Goal: Task Accomplishment & Management: Complete application form

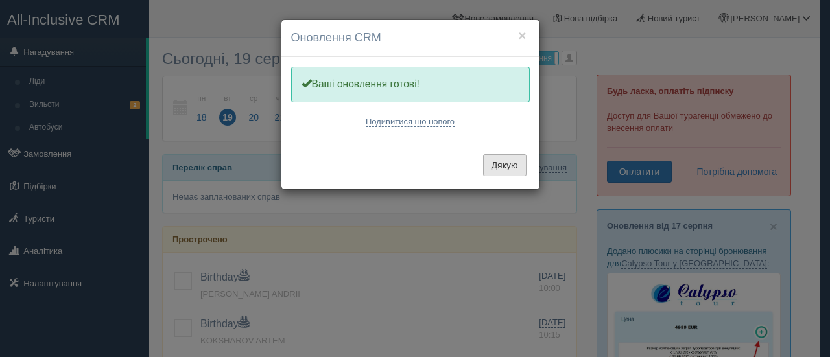
click at [500, 168] on button "Дякую" at bounding box center [504, 165] width 43 height 22
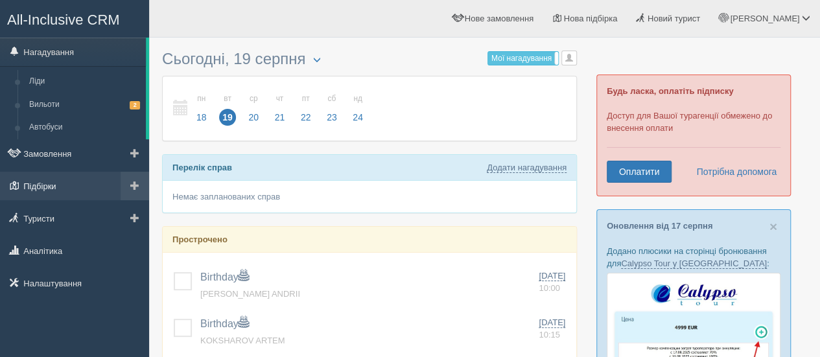
click at [56, 186] on link "Підбірки" at bounding box center [74, 186] width 149 height 29
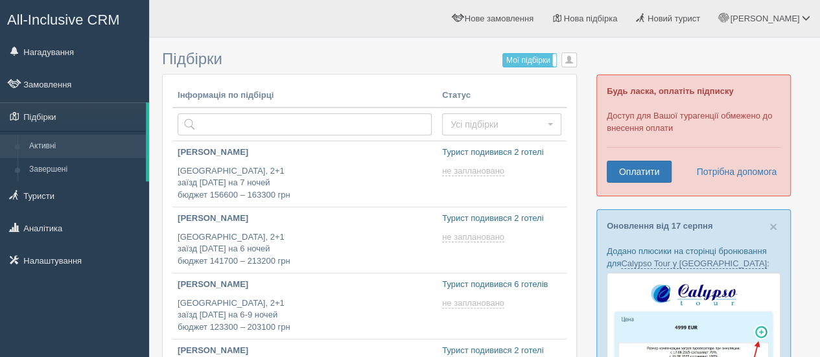
click at [91, 314] on div "All-Inclusive CRM Нагадування Замовлення Підбірки" at bounding box center [74, 178] width 149 height 357
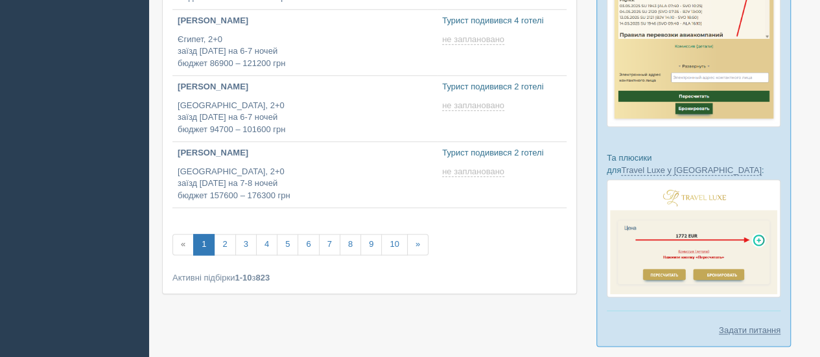
scroll to position [596, 0]
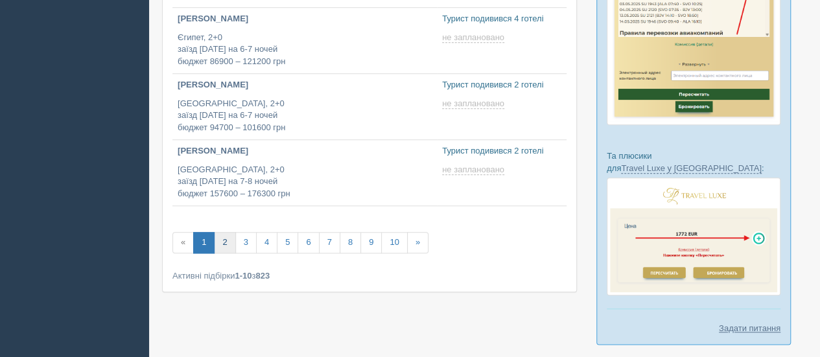
click at [227, 242] on link "2" at bounding box center [224, 242] width 21 height 21
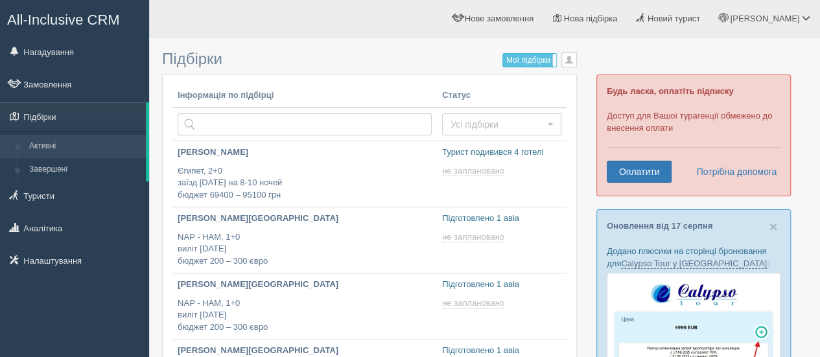
click at [112, 313] on div "All-Inclusive CRM Нагадування Замовлення Підбірки" at bounding box center [74, 178] width 149 height 357
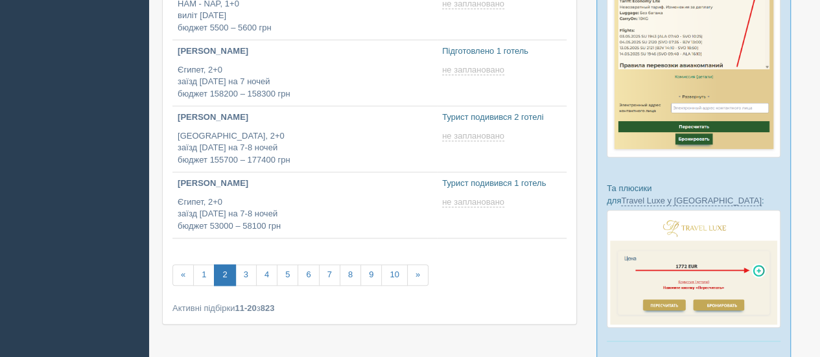
scroll to position [570, 0]
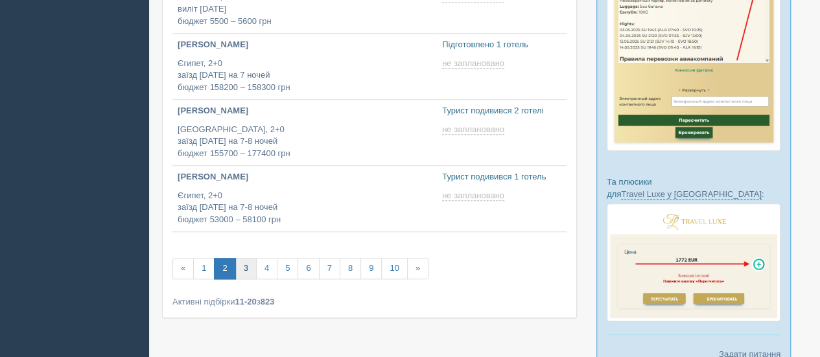
click at [246, 268] on link "3" at bounding box center [245, 268] width 21 height 21
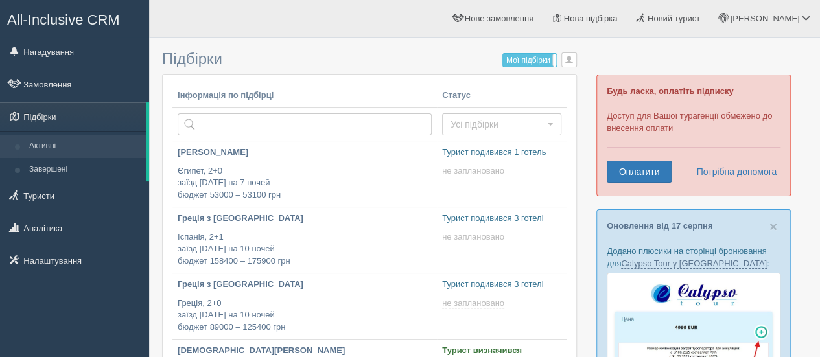
click at [105, 294] on div "All-Inclusive CRM Нагадування Замовлення Підбірки" at bounding box center [74, 178] width 149 height 357
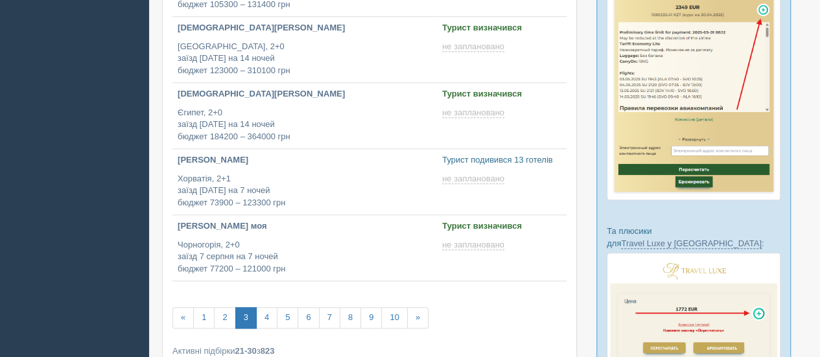
scroll to position [545, 0]
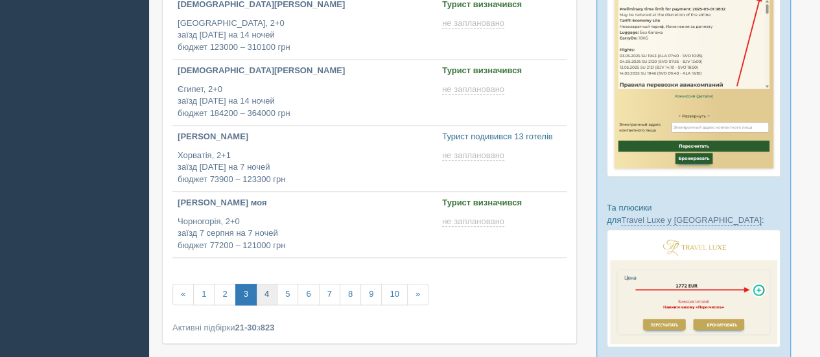
click at [265, 292] on link "4" at bounding box center [266, 294] width 21 height 21
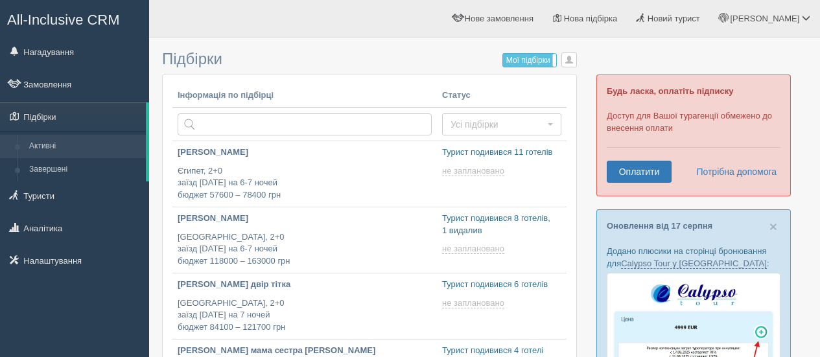
type input "2025-08-19 13:50"
click at [85, 300] on div "All-Inclusive CRM Нагадування Замовлення Підбірки" at bounding box center [74, 178] width 149 height 357
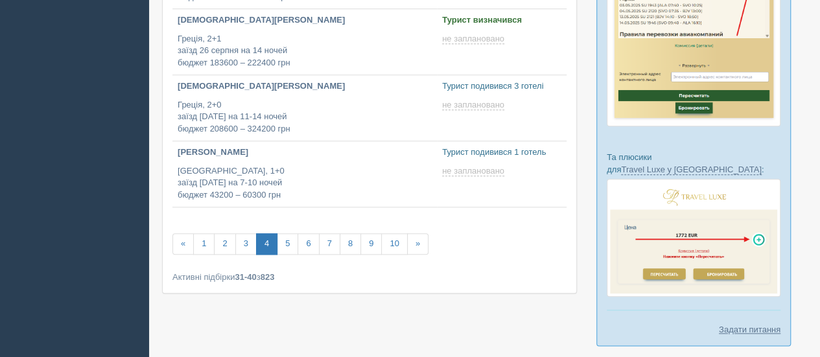
scroll to position [596, 0]
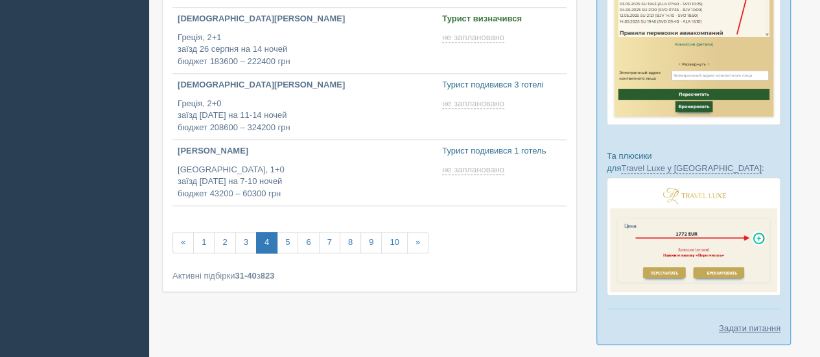
type input "2025-08-19 12:05"
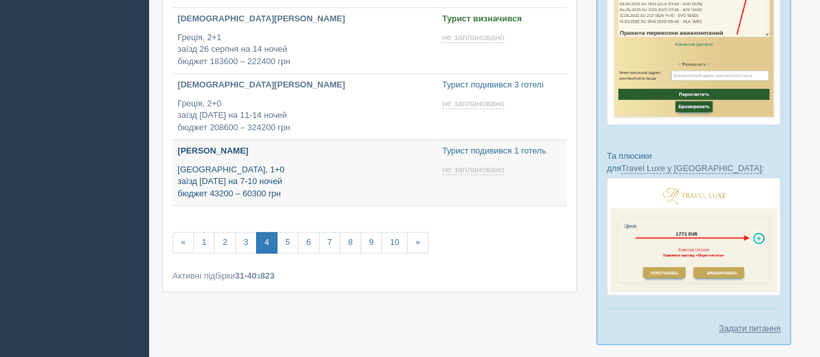
click at [233, 164] on p "Туреччина, 1+0 заїзд 25 вересня на 7-10 ночей бюджет 43200 – 60300 грн" at bounding box center [305, 182] width 254 height 36
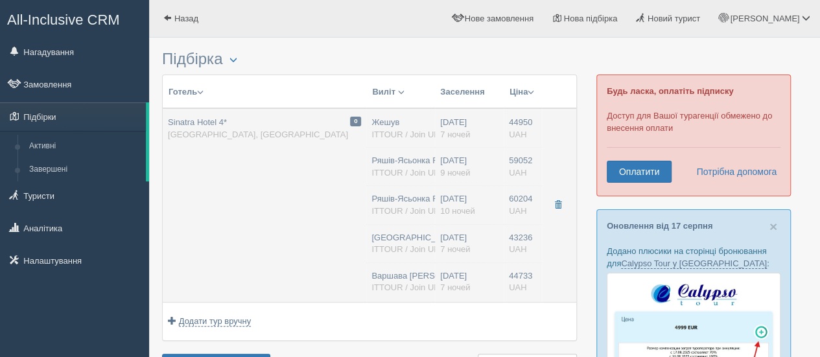
click at [259, 191] on td "0 Sinatra Hotel 4* [GEOGRAPHIC_DATA], [GEOGRAPHIC_DATA]" at bounding box center [265, 205] width 204 height 194
type input "Sinatra Hotel 4*"
type input "[GEOGRAPHIC_DATA]"
type input "Кемер"
type input "44950.00"
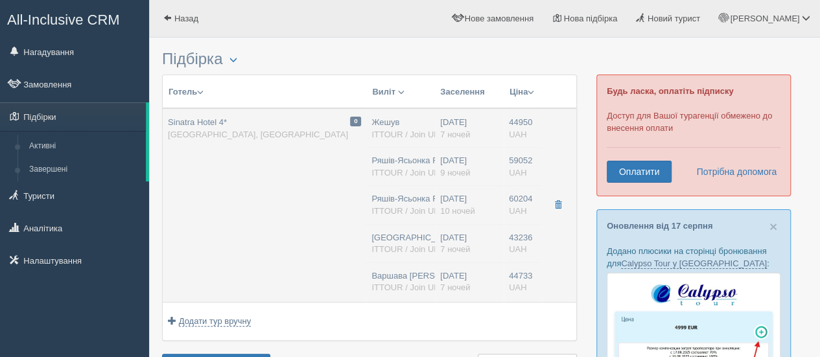
type input "Жешув"
type input "7"
type input "Standard Room"
type input "AI"
type input "ITTOUR / Join UP!"
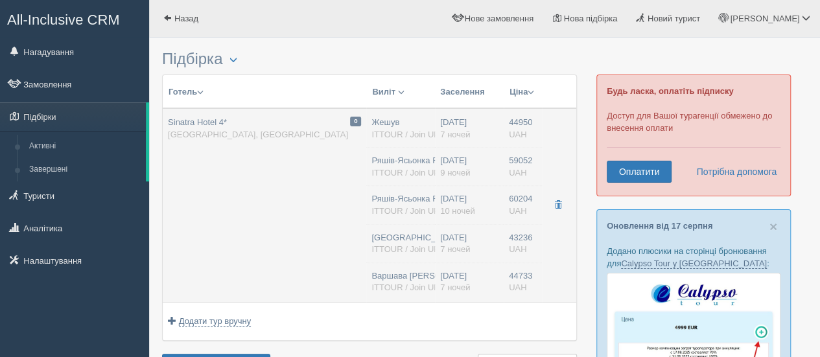
type input "[URL][DOMAIN_NAME]"
type input "59052.00"
type input "Ряшів-Ясьонка RZE"
type input "[PERSON_NAME]"
type input "20:00"
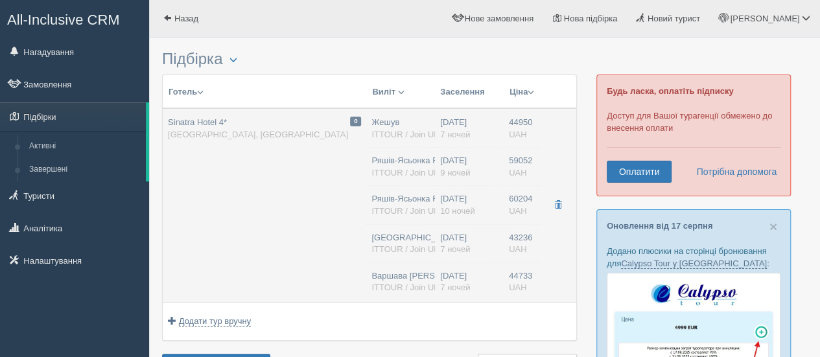
type input "23:50"
type input "Mavi Gok Aviation"
type input "15:10"
type input "17:00"
type input "9"
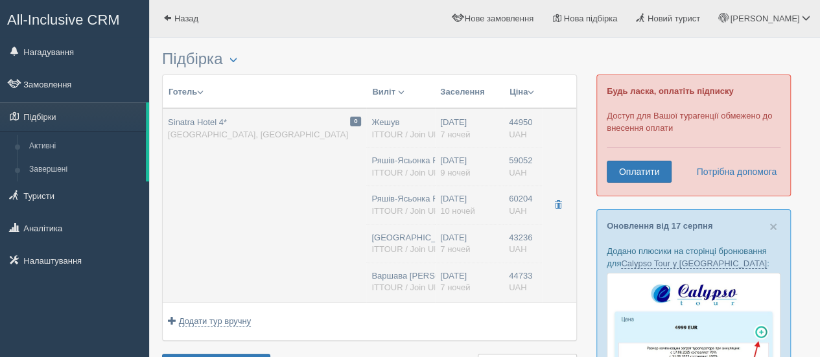
type input "Standard Room"
type input "AI"
type input "ITTOUR / Join UP!"
type input "[URL][DOMAIN_NAME]"
type input "60204.00"
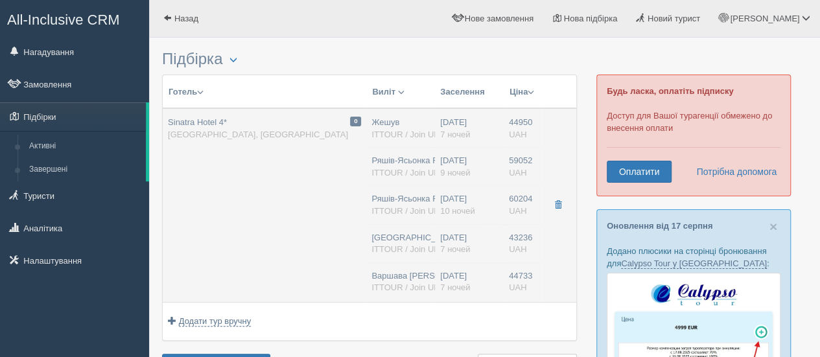
type input "Ряшів-Ясьонка RZE"
type input "[PERSON_NAME]"
type input "18:00"
type input "21:50"
type input "Mavi Gok Aviation"
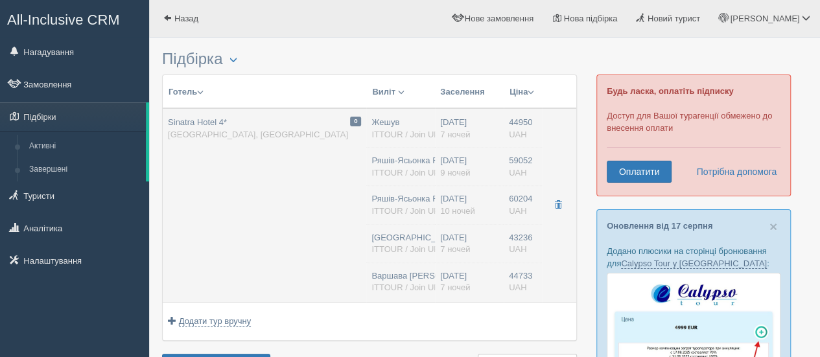
type input "15:10"
type input "17:00"
type input "10"
type input "Standard Room"
type input "AI"
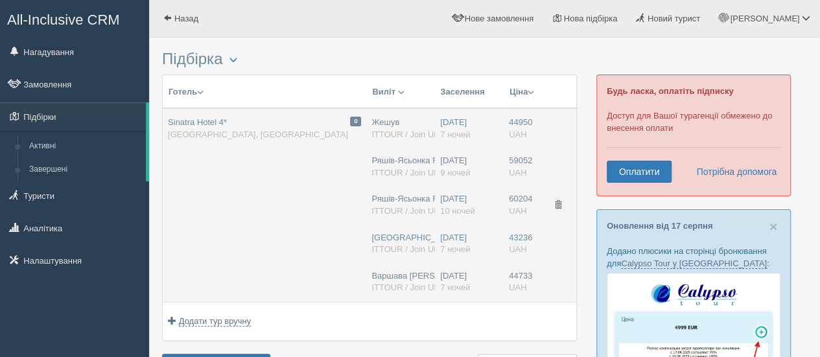
type input "ITTOUR / Join UP!"
type input "[URL][DOMAIN_NAME]"
type input "43236.00"
type input "[GEOGRAPHIC_DATA]"
type input "7"
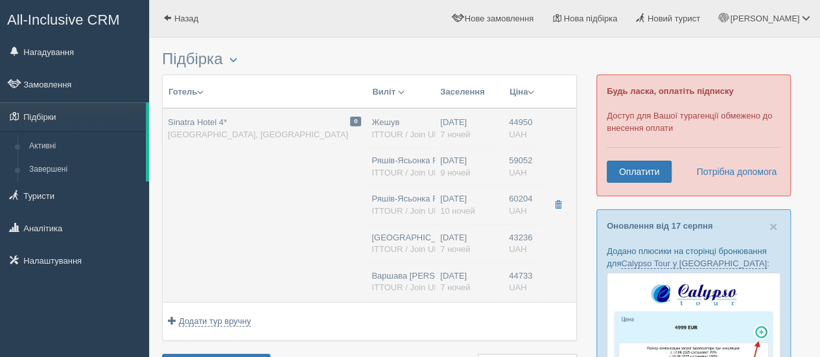
type input "Standard Room"
type input "AI"
type input "ITTOUR / Join UP!"
type input "[URL][DOMAIN_NAME]"
type input "44733.00"
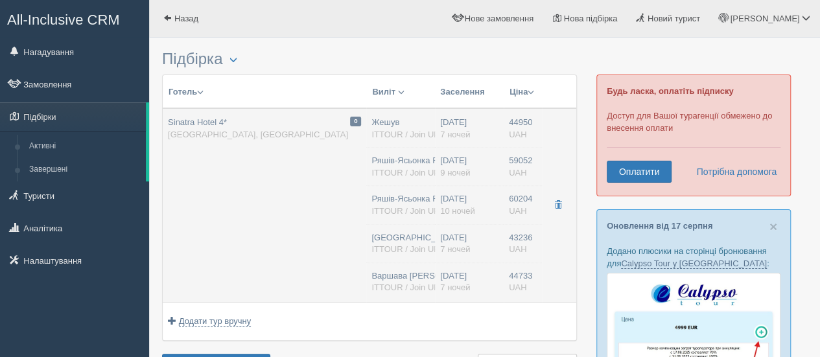
type input "Варшава [PERSON_NAME]"
type input "[PERSON_NAME]"
type input "14:30"
type input "18:30"
type input "Mavi Gok Aviation"
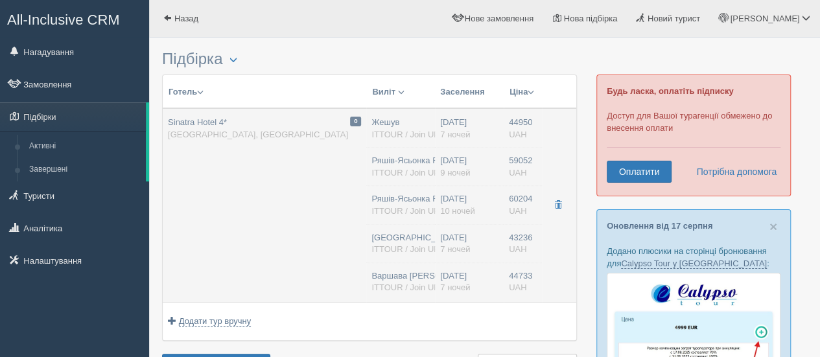
type input "10:45"
type input "12:50"
type input "7"
type input "Standard Room"
type input "AI"
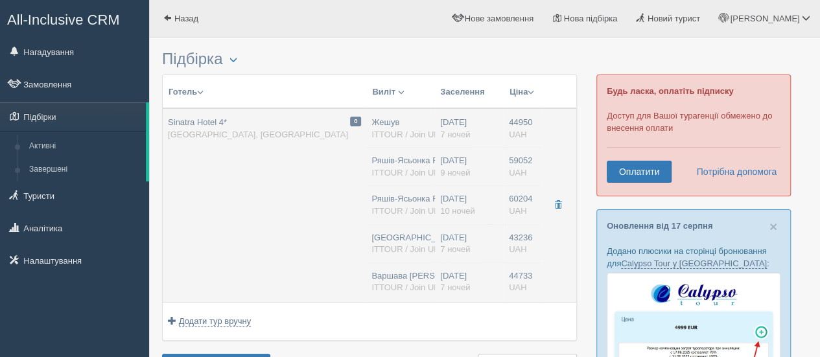
type input "ITTOUR / Join UP!"
type input "[URL][DOMAIN_NAME]"
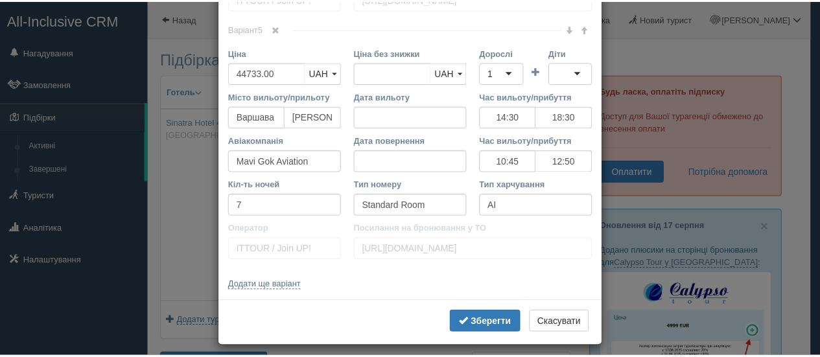
scroll to position [1634, 0]
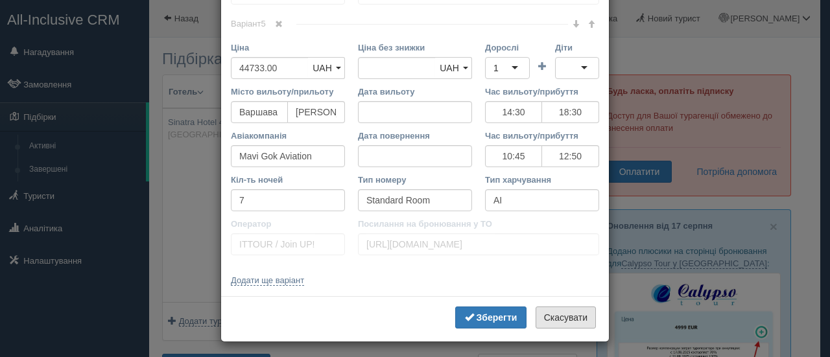
click at [558, 308] on button "Скасувати" at bounding box center [565, 318] width 60 height 22
